Goal: Transaction & Acquisition: Purchase product/service

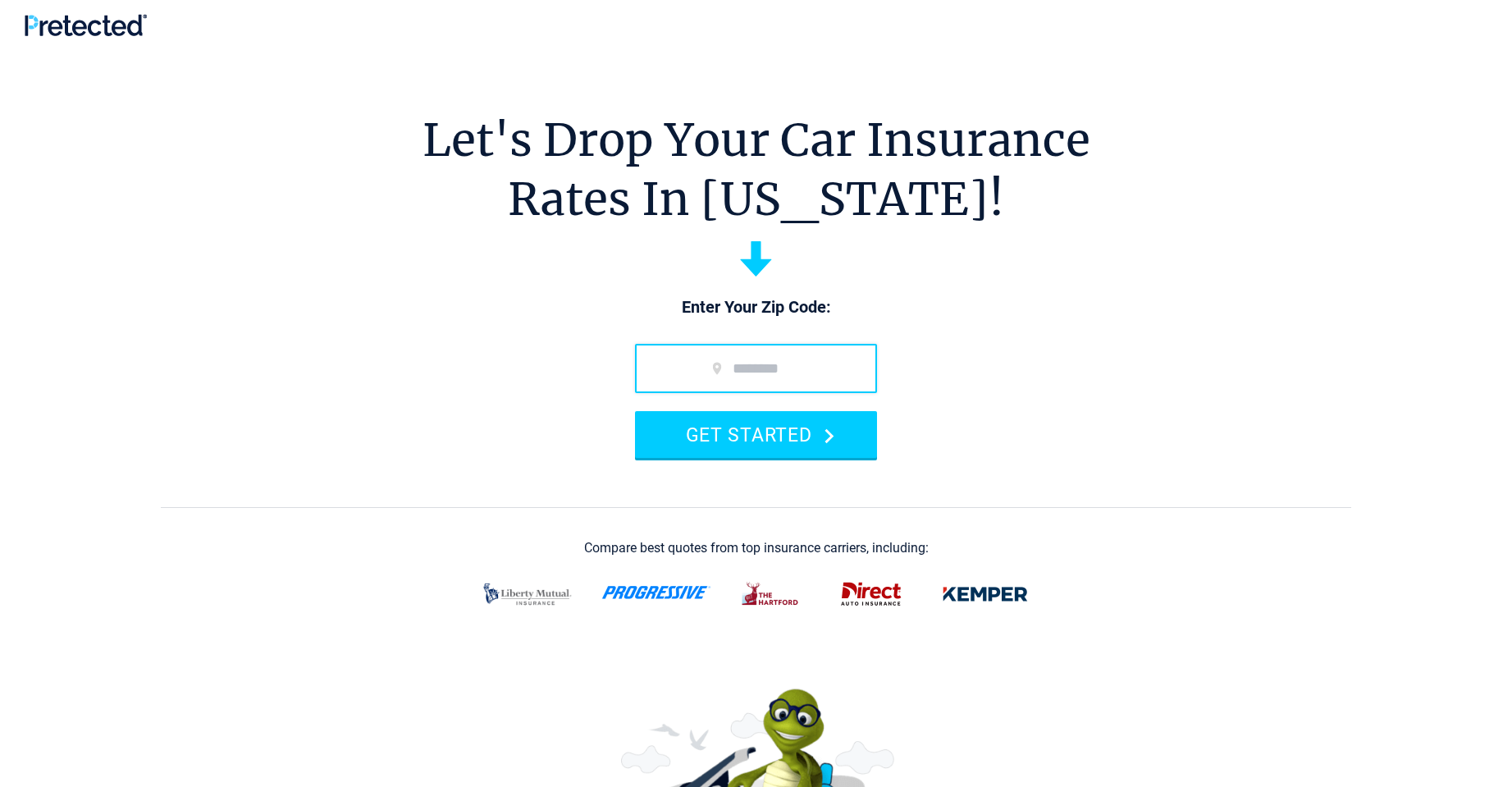
click at [805, 378] on input "zip code" at bounding box center [756, 368] width 242 height 49
type input "*****"
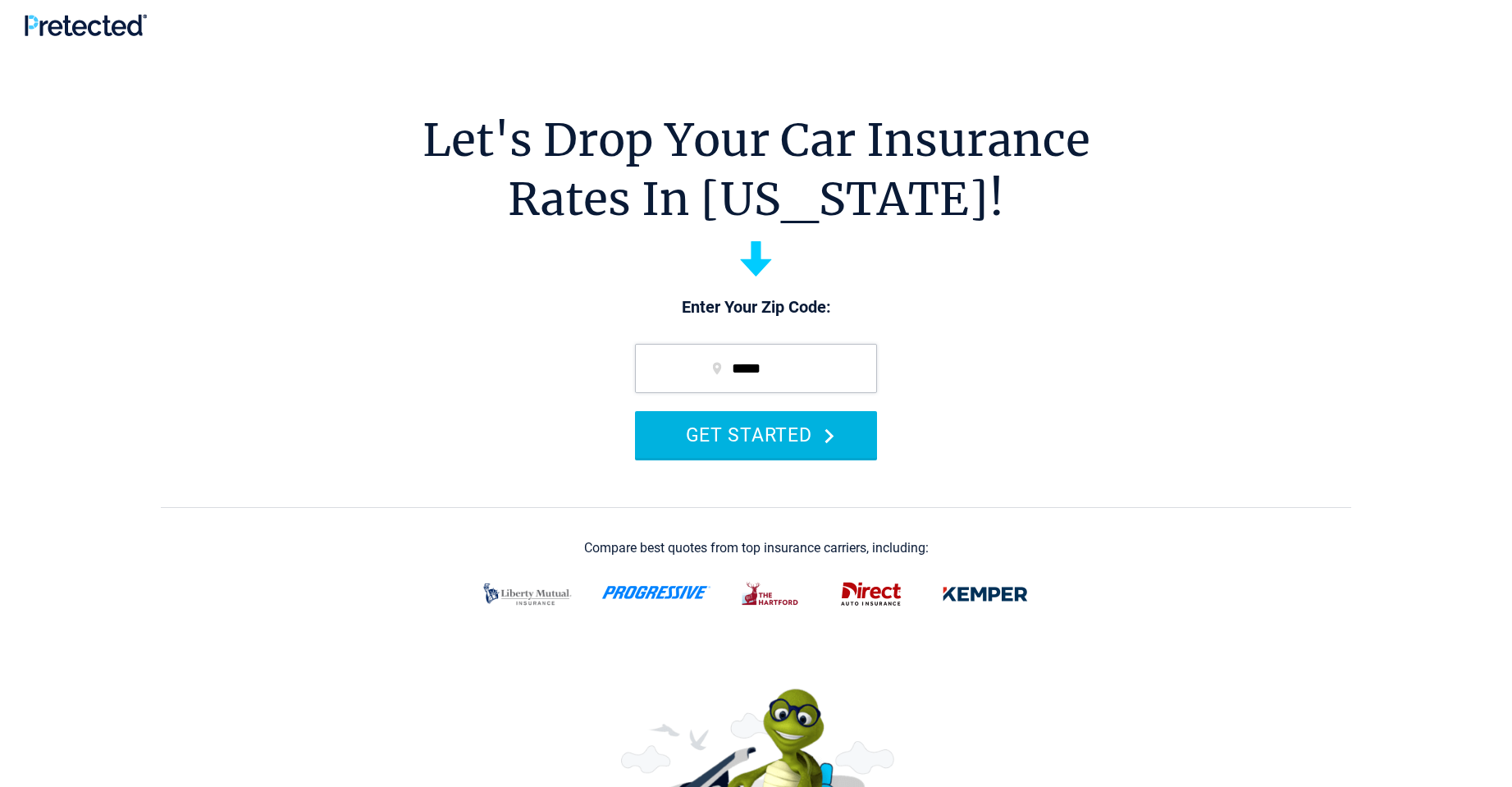
click at [758, 438] on button "GET STARTED" at bounding box center [756, 434] width 242 height 47
